Goal: Complete application form: Complete application form

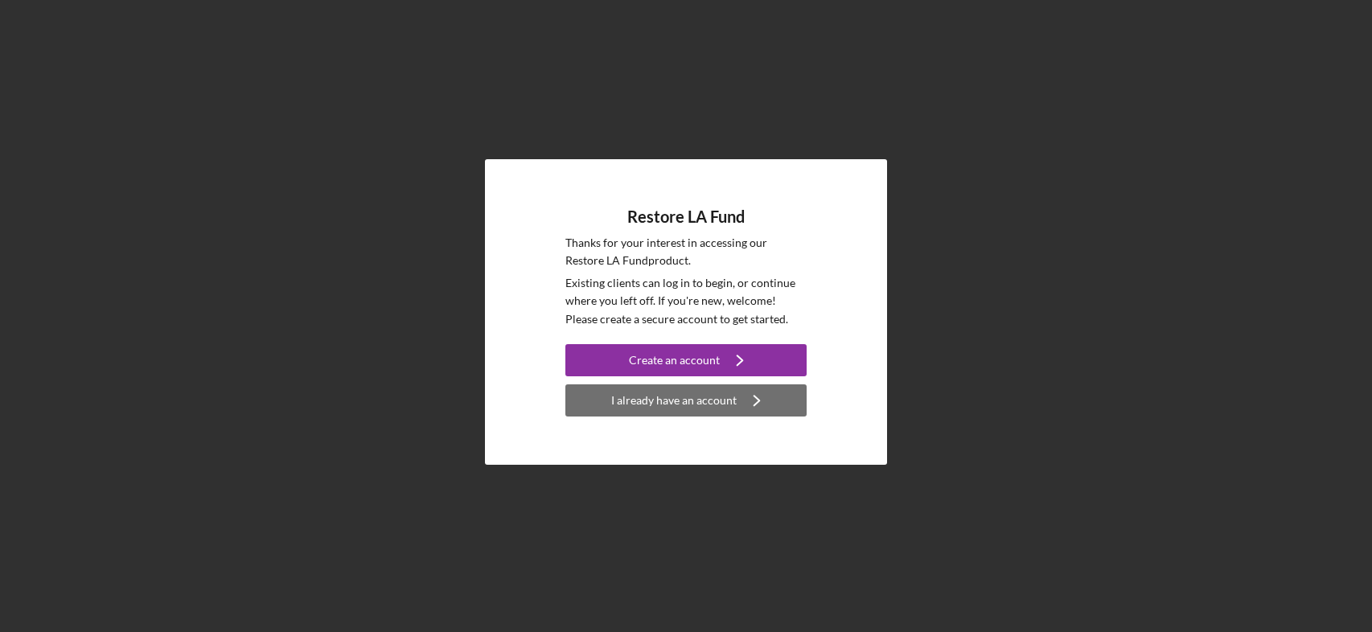
click at [687, 405] on div "I already have an account" at bounding box center [673, 400] width 125 height 32
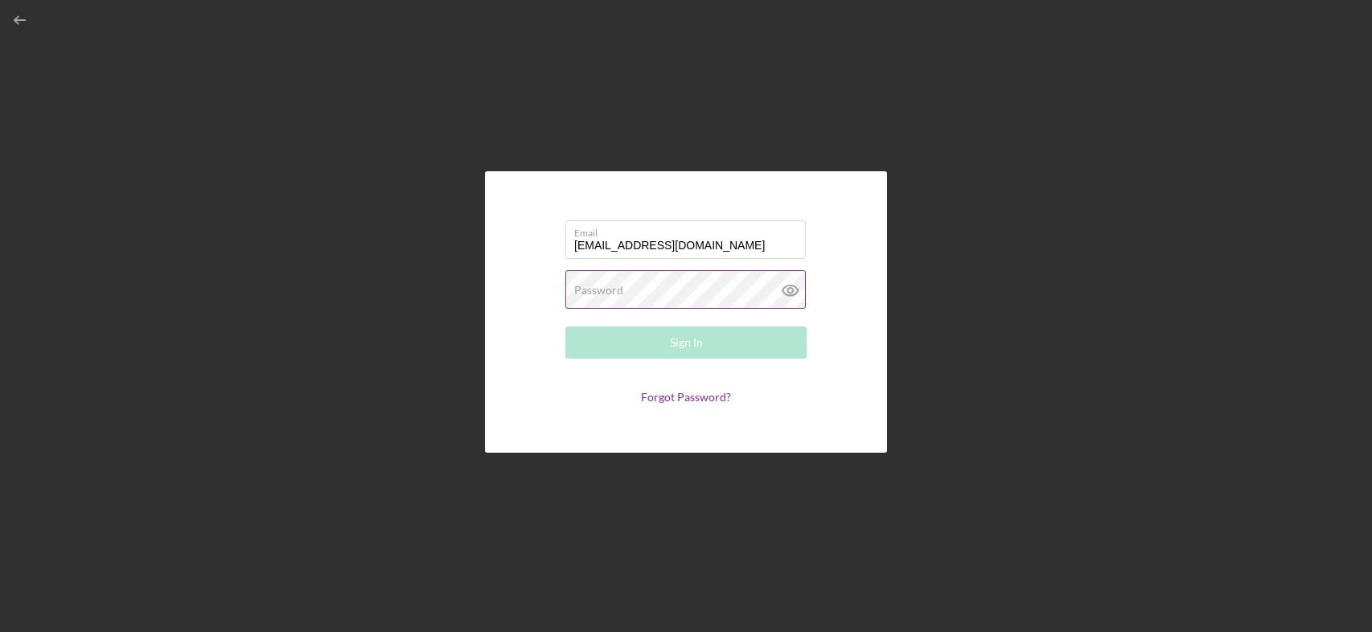
type input "[EMAIL_ADDRESS][DOMAIN_NAME]"
click at [600, 287] on label "Password" at bounding box center [598, 290] width 49 height 13
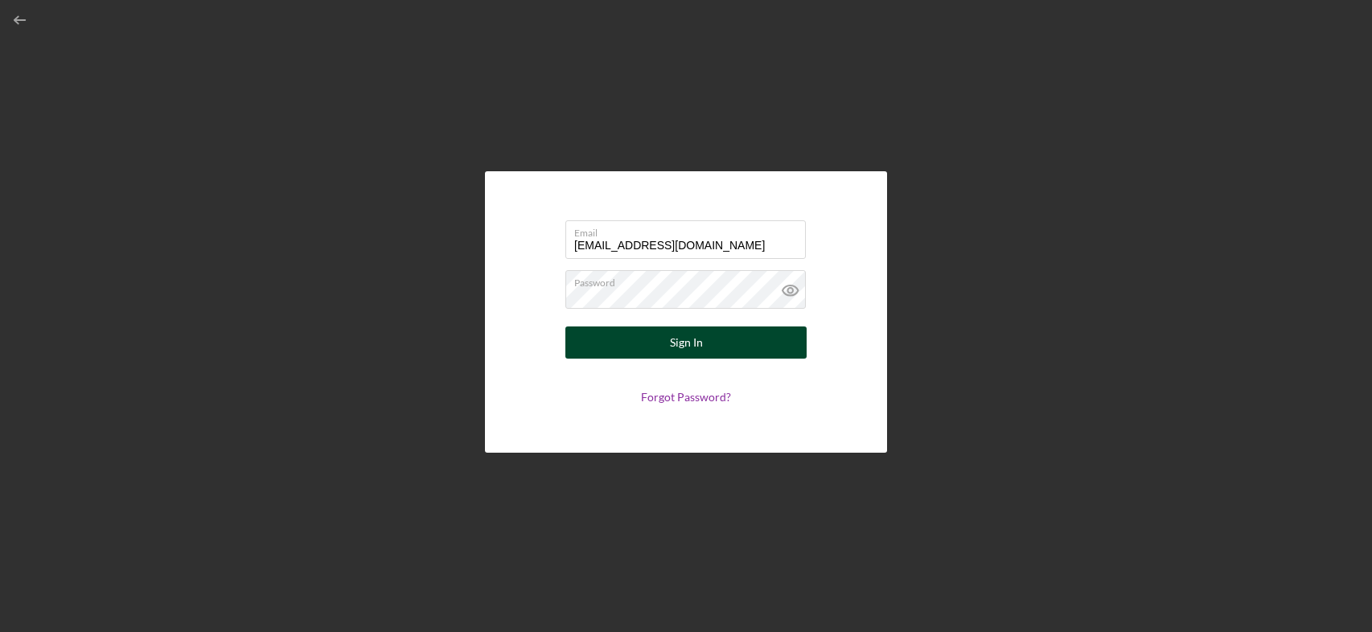
click at [607, 333] on button "Sign In" at bounding box center [685, 343] width 241 height 32
